Goal: Find specific page/section: Find specific page/section

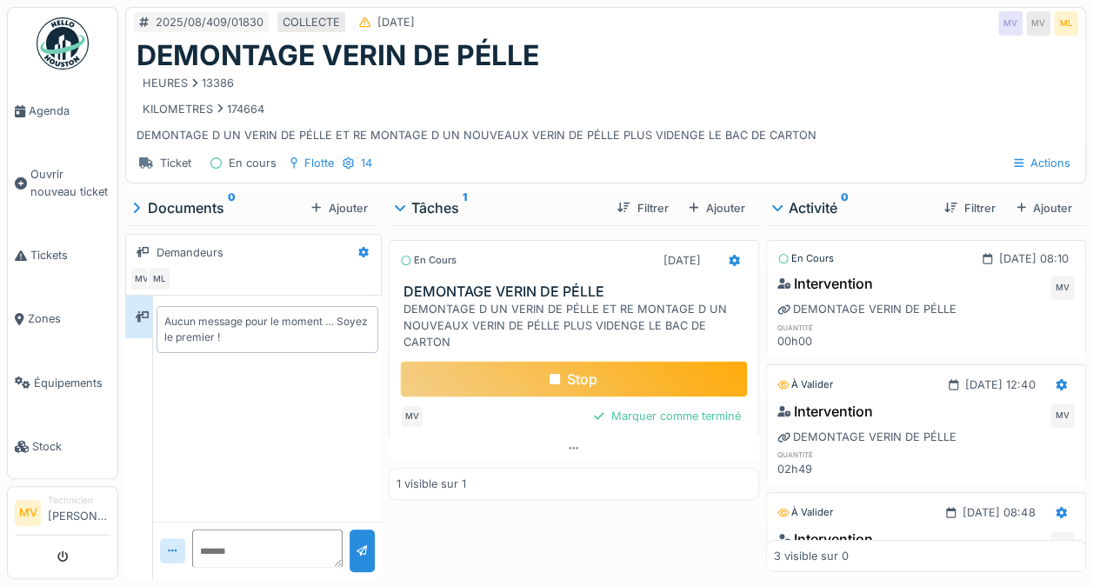
click at [34, 118] on link "Agenda" at bounding box center [63, 110] width 110 height 63
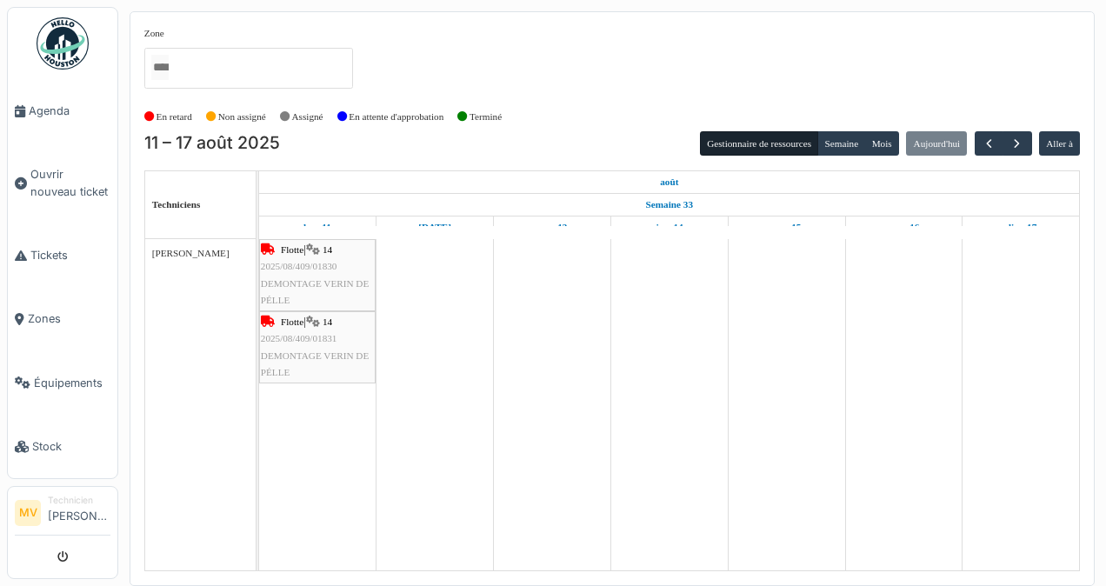
click at [447, 339] on td at bounding box center [434, 404] width 117 height 331
click at [881, 146] on button "Mois" at bounding box center [881, 143] width 35 height 24
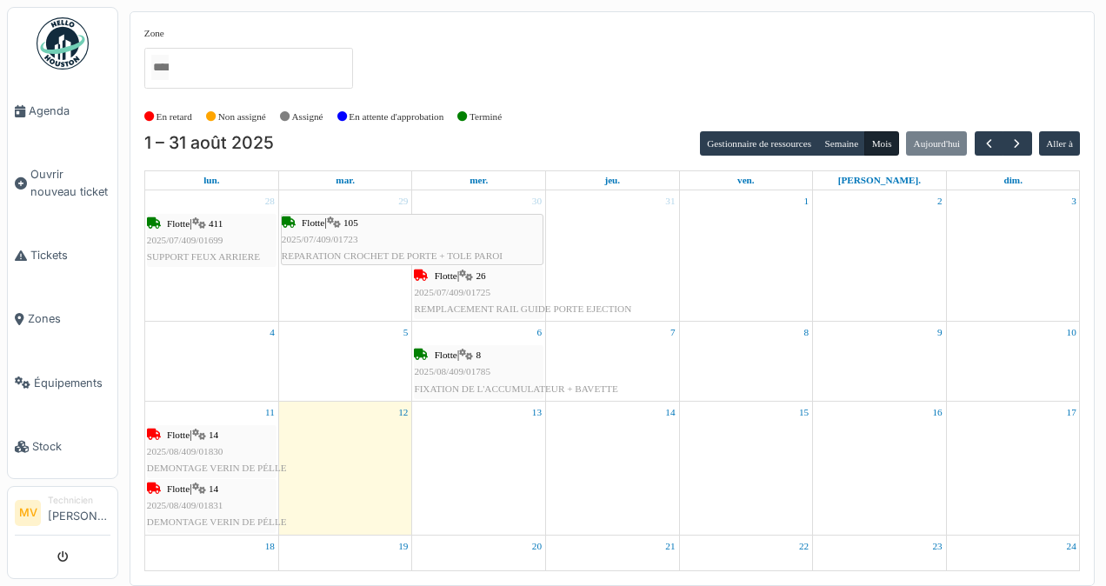
click at [55, 106] on span "Agenda" at bounding box center [70, 111] width 82 height 17
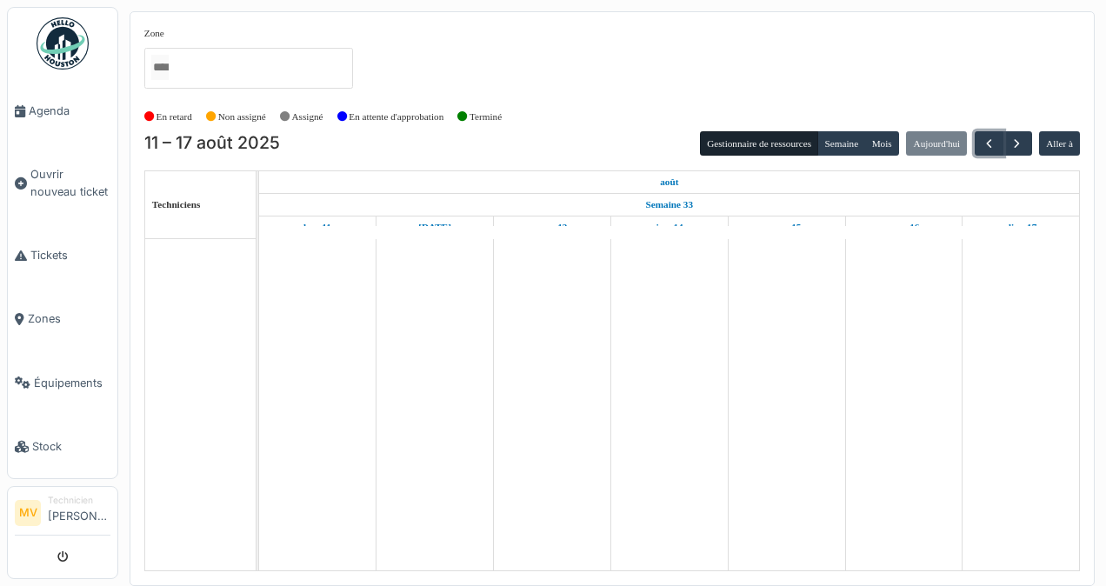
click at [987, 142] on span "button" at bounding box center [988, 143] width 15 height 15
click at [1031, 135] on button "button" at bounding box center [1016, 143] width 29 height 25
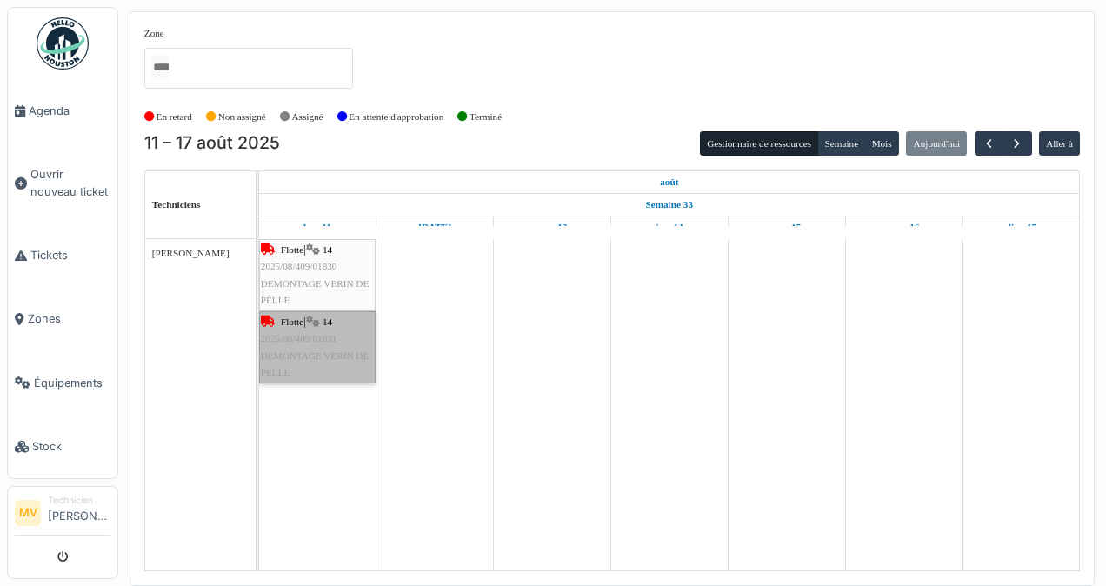
click at [322, 349] on link "Flotte | 14 2025/08/409/01831 DEMONTAGE VERIN DE PÉLLE" at bounding box center [317, 347] width 116 height 72
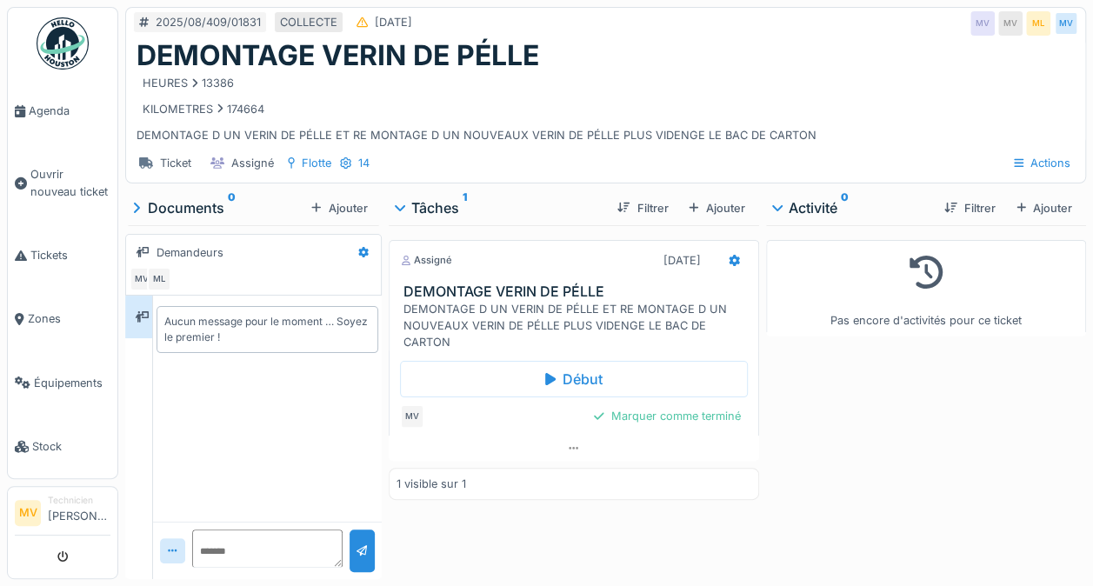
click at [529, 382] on div "Début" at bounding box center [574, 379] width 348 height 37
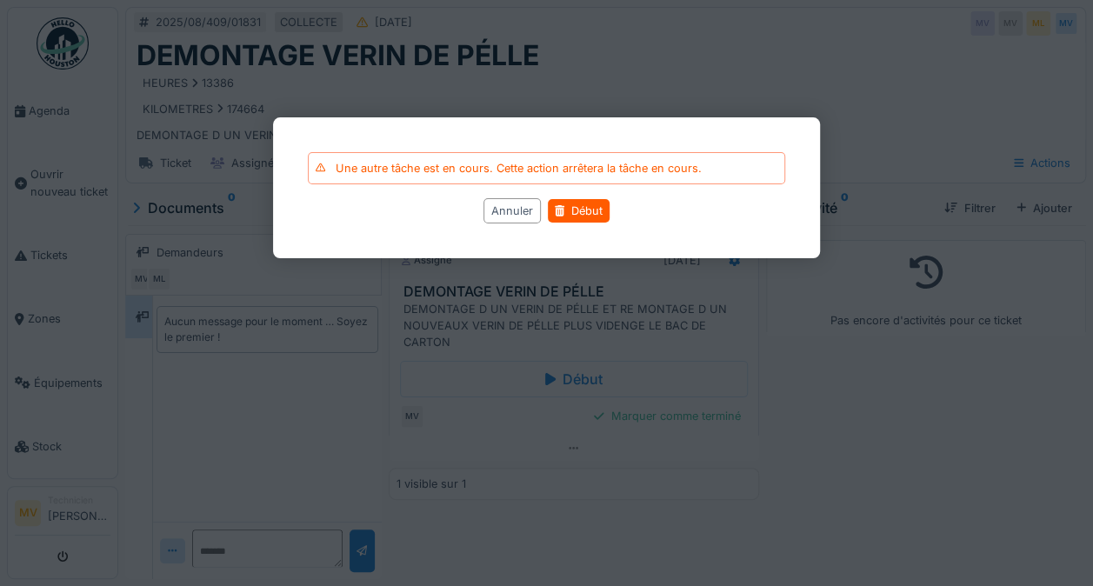
click at [511, 207] on div "Annuler" at bounding box center [511, 210] width 57 height 25
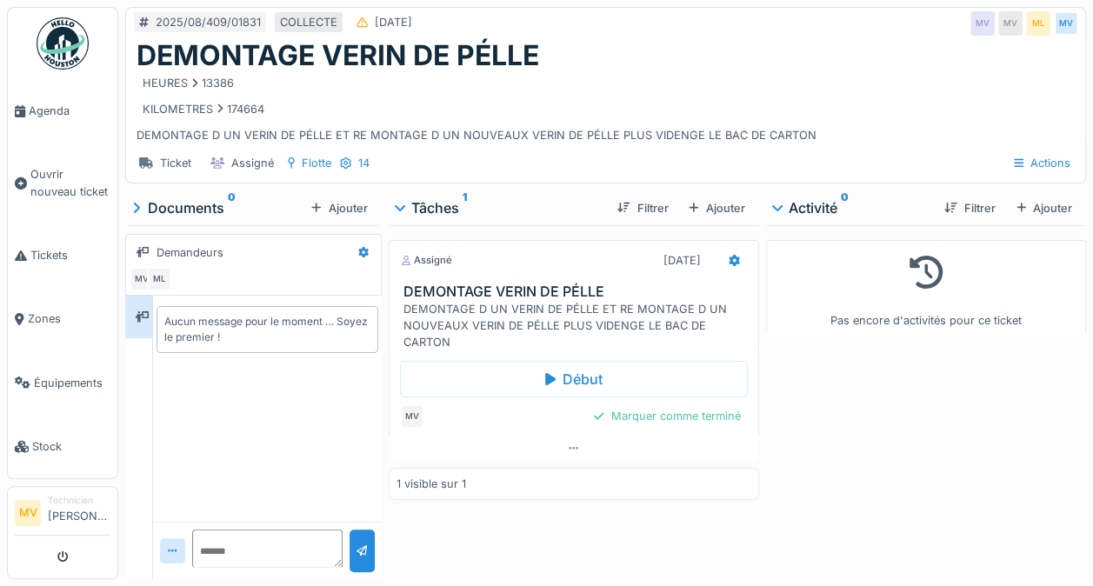
click at [577, 377] on div "Début" at bounding box center [574, 379] width 348 height 37
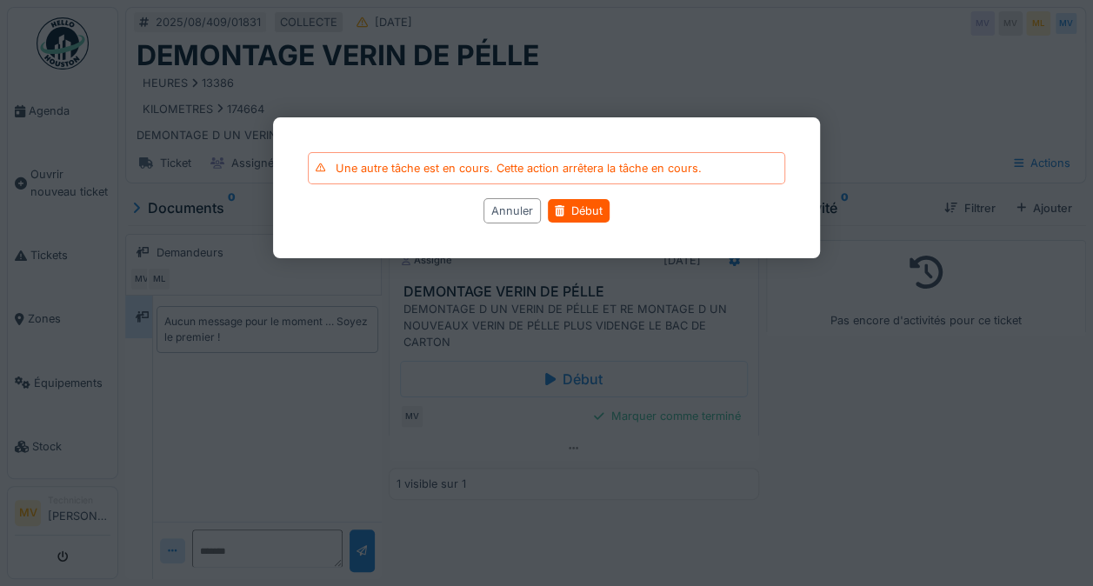
click at [500, 205] on div "Annuler" at bounding box center [511, 210] width 57 height 25
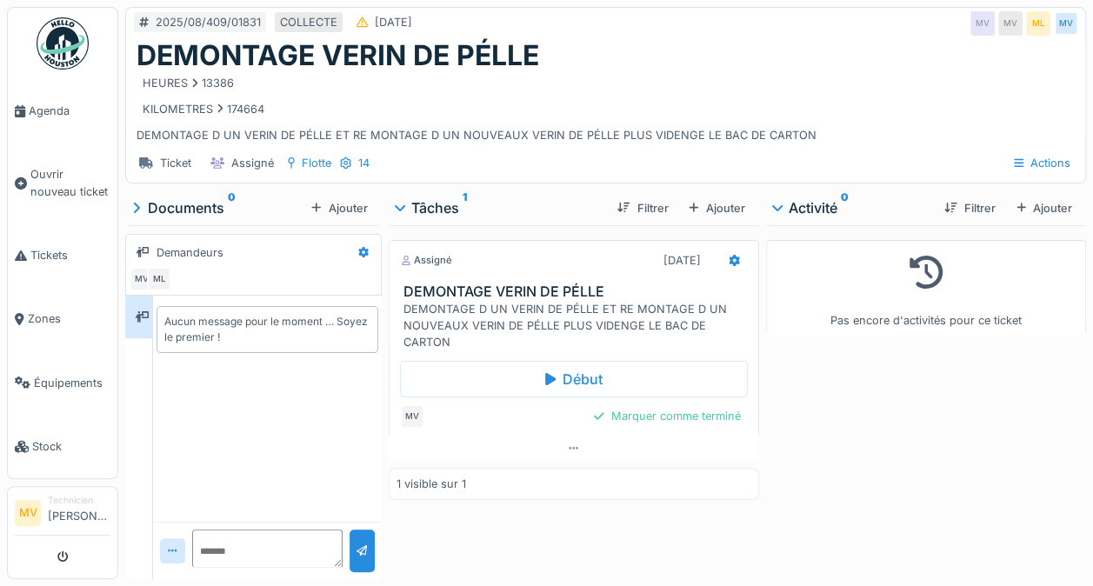
click at [534, 361] on div "Début" at bounding box center [574, 379] width 348 height 37
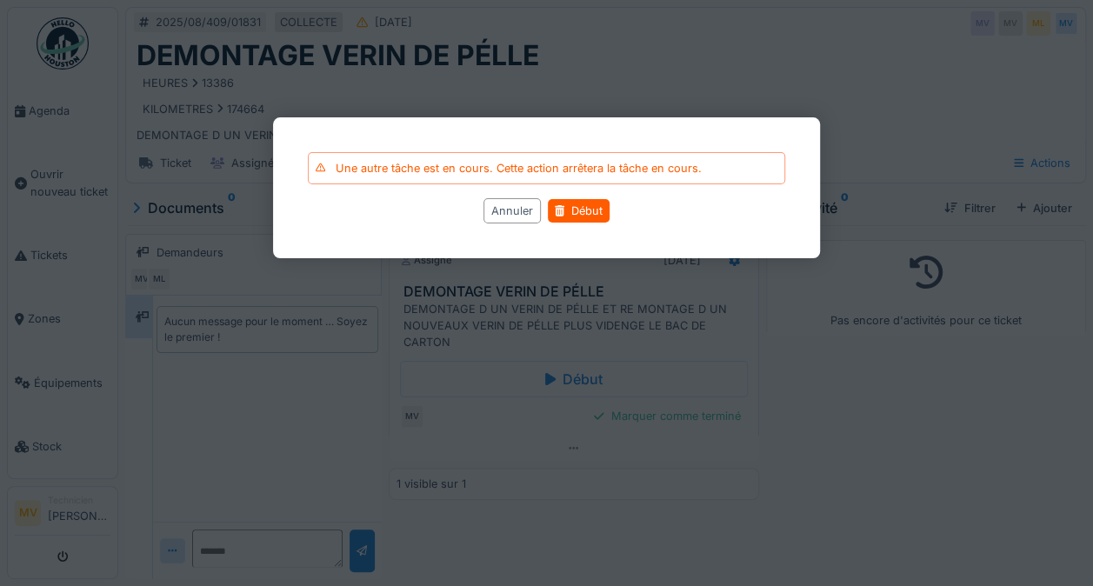
click at [594, 202] on div "Début" at bounding box center [579, 210] width 62 height 23
